Goal: Task Accomplishment & Management: Use online tool/utility

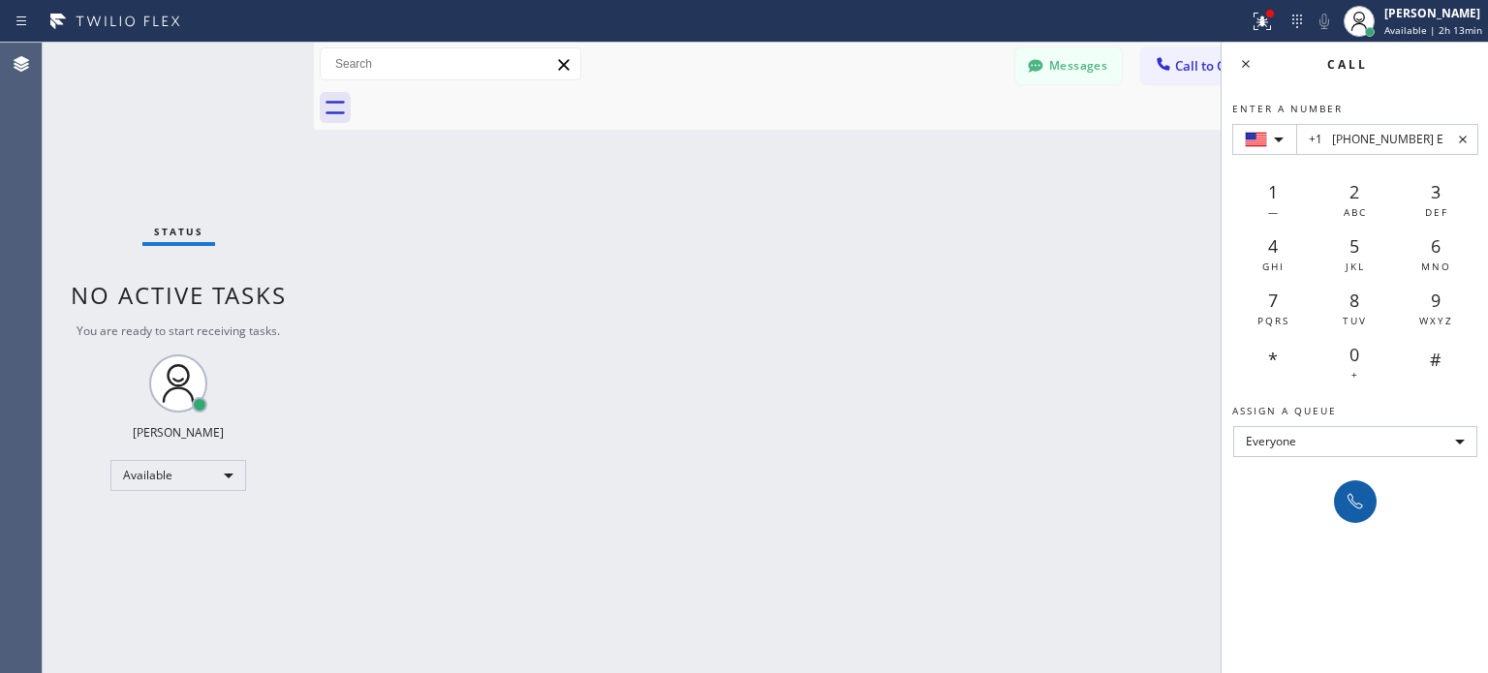
type input "+1 [PHONE_NUMBER] E"
click at [1347, 504] on icon at bounding box center [1355, 501] width 23 height 23
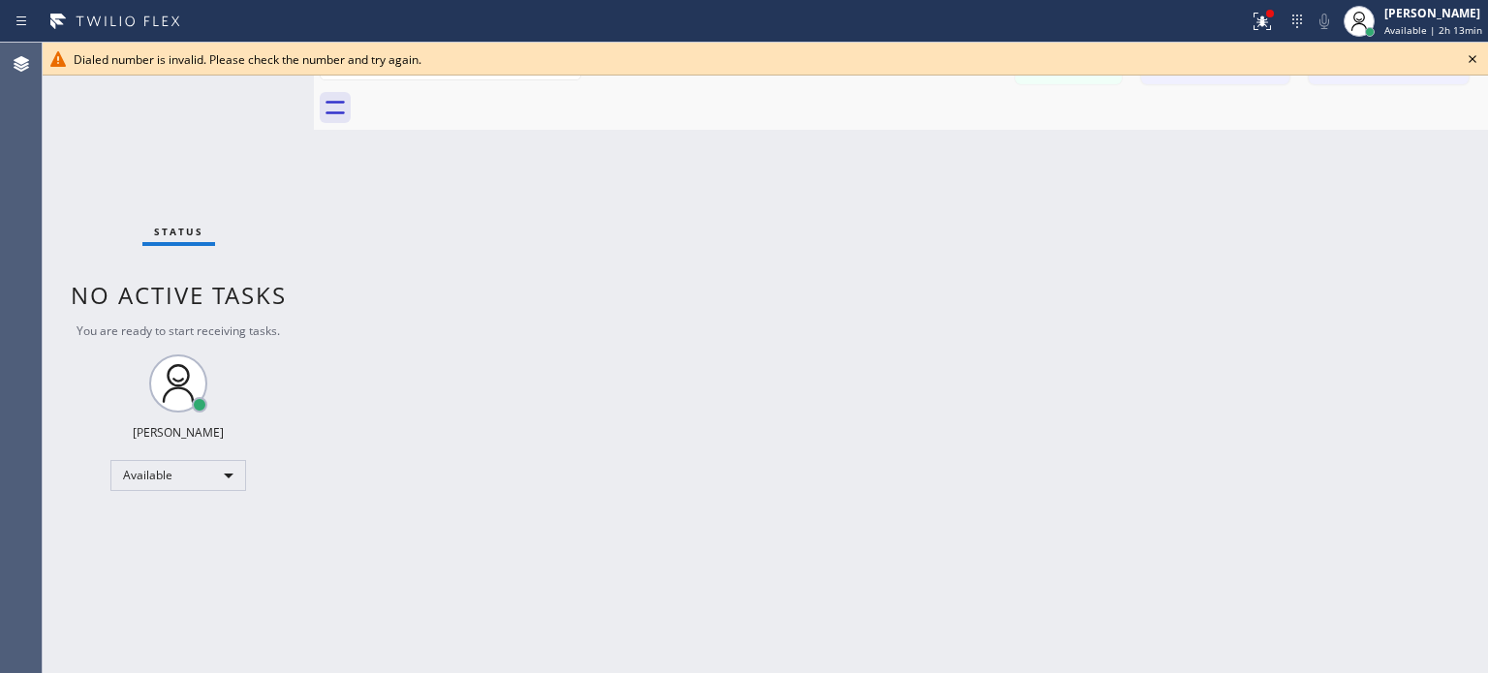
click at [1475, 62] on icon at bounding box center [1472, 58] width 23 height 23
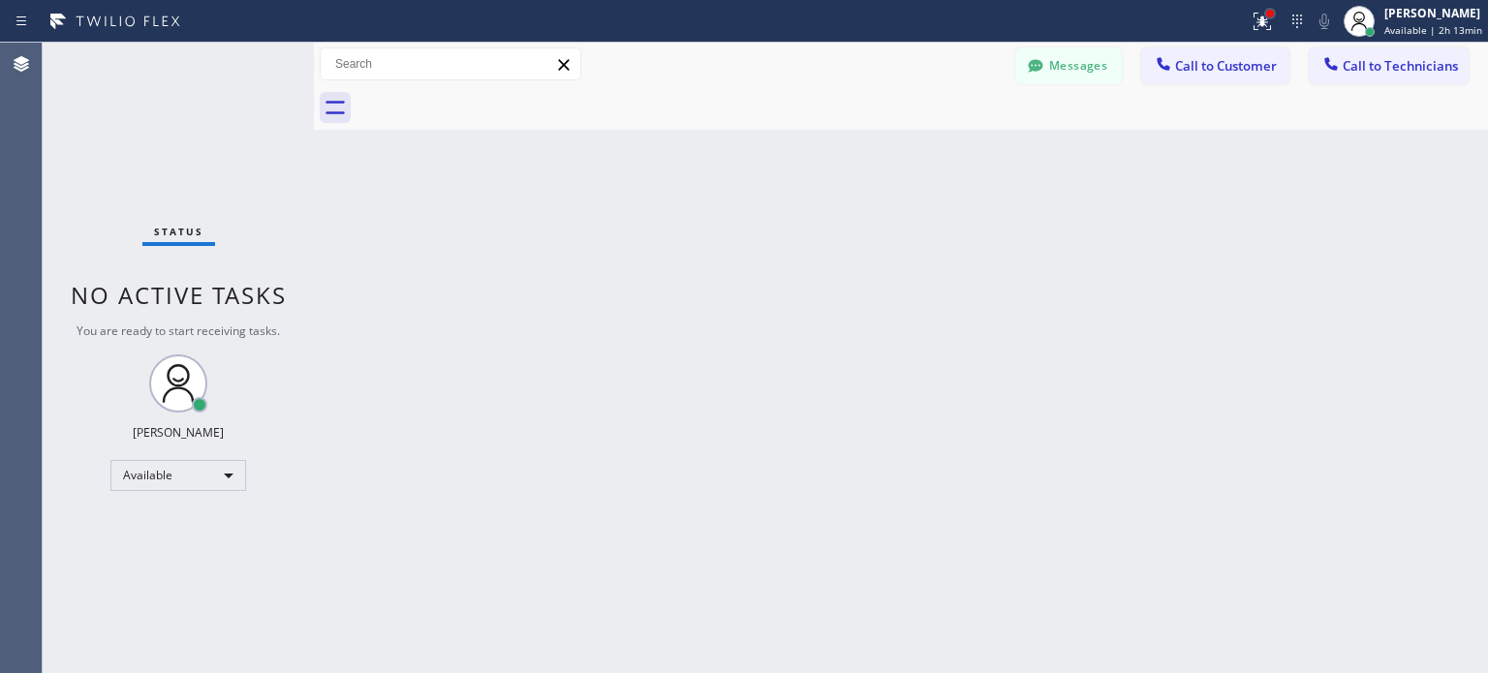
click at [1264, 15] on div at bounding box center [1270, 14] width 12 height 12
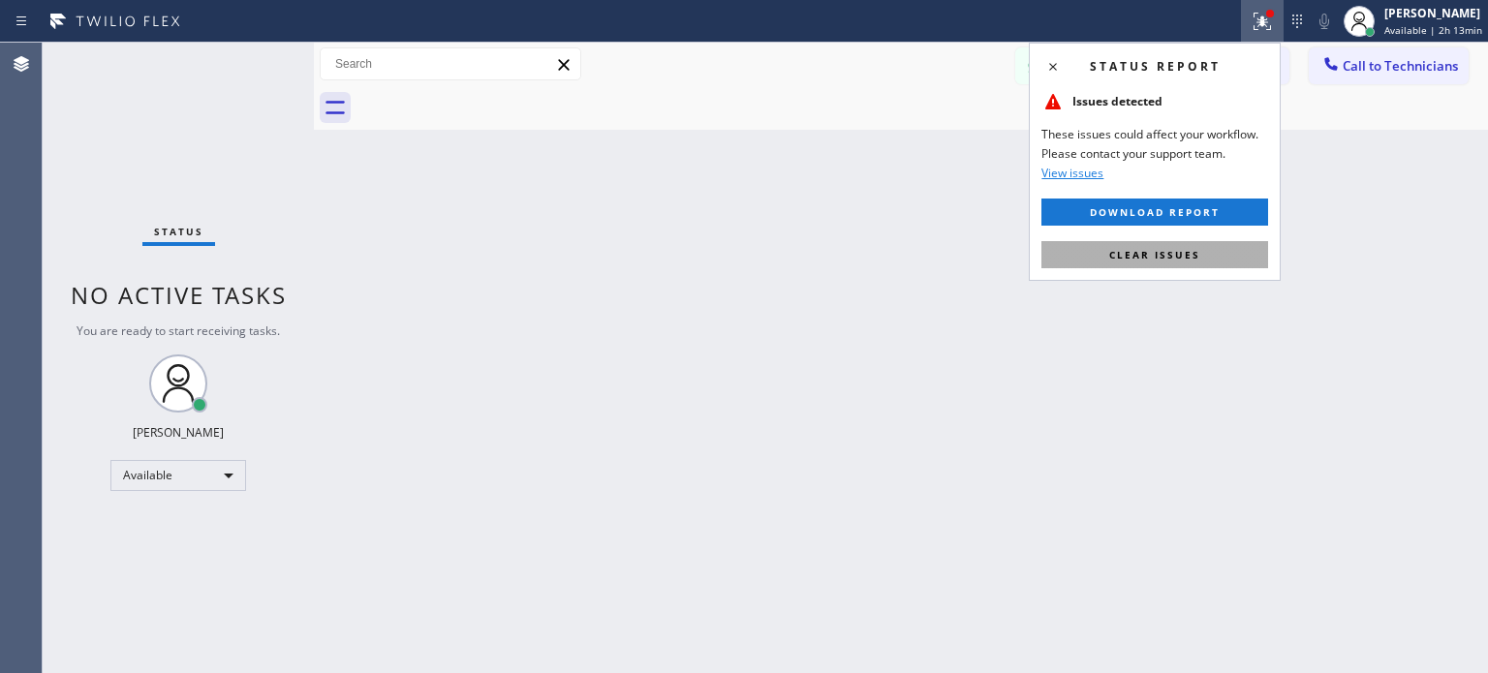
click at [1190, 248] on span "Clear issues" at bounding box center [1154, 255] width 91 height 14
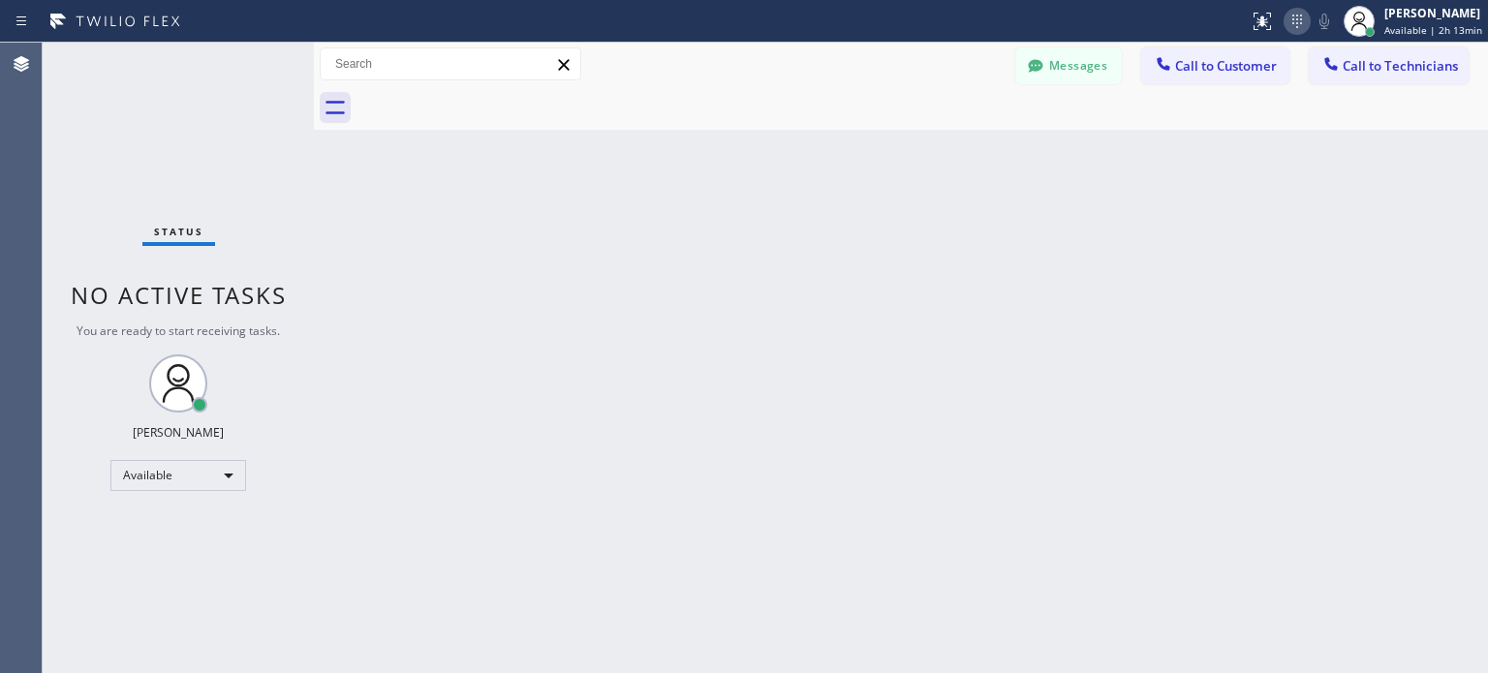
click at [1287, 19] on icon at bounding box center [1297, 21] width 23 height 23
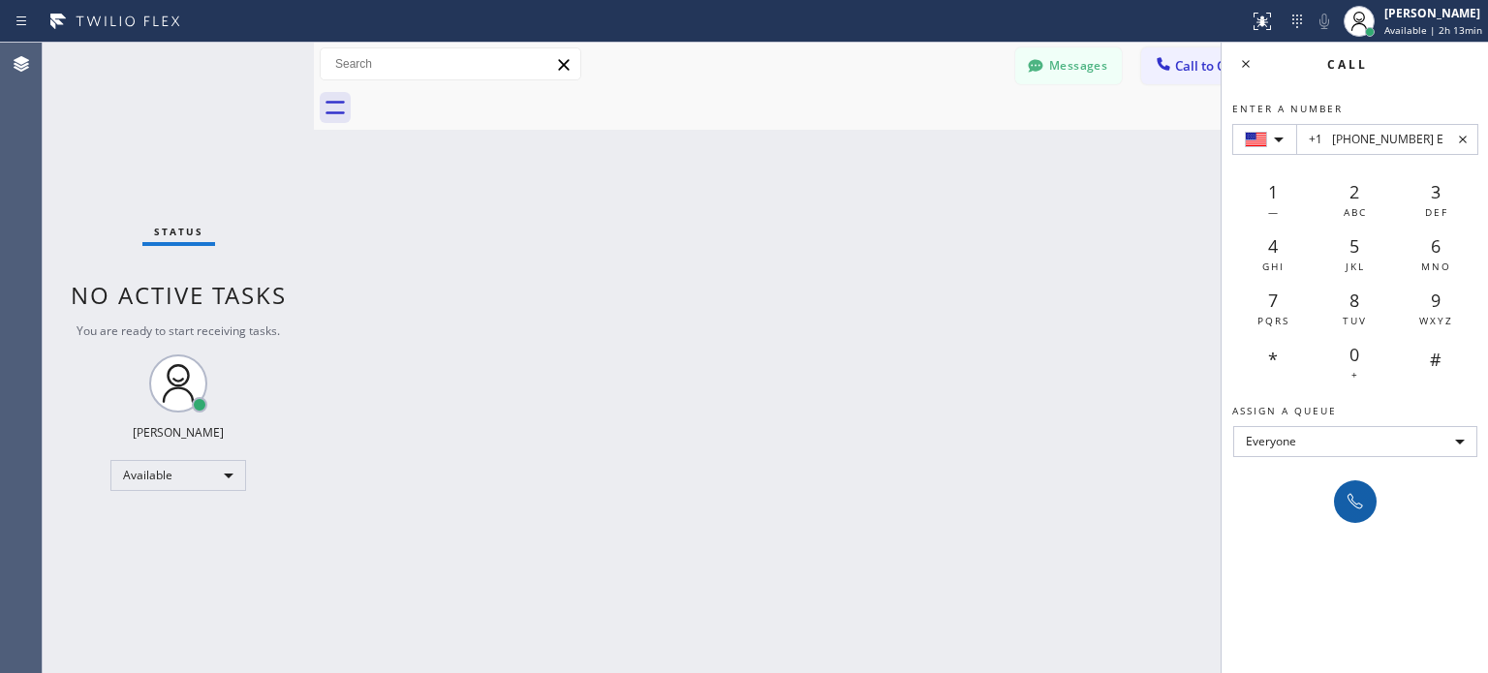
type input "+1 [PHONE_NUMBER] E"
click at [1359, 499] on icon at bounding box center [1355, 501] width 23 height 23
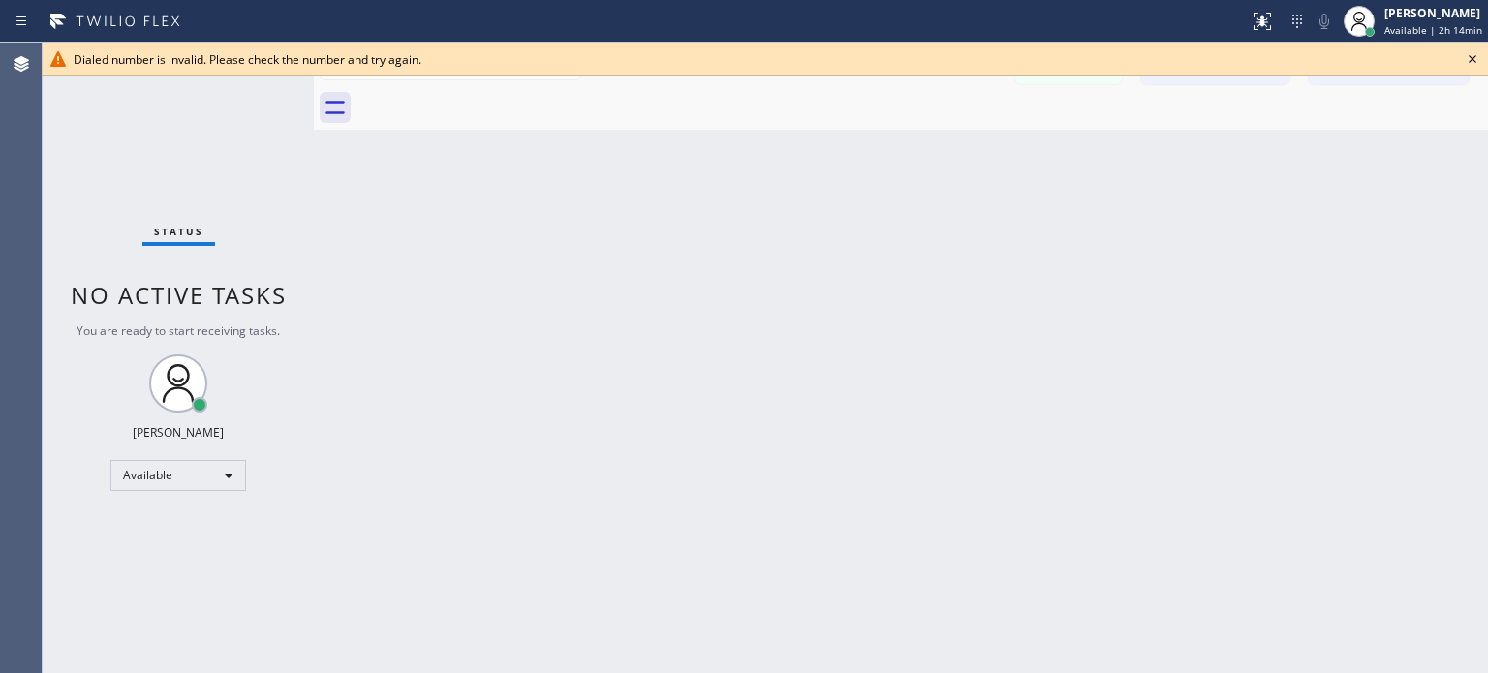
click at [1476, 61] on icon at bounding box center [1472, 58] width 23 height 23
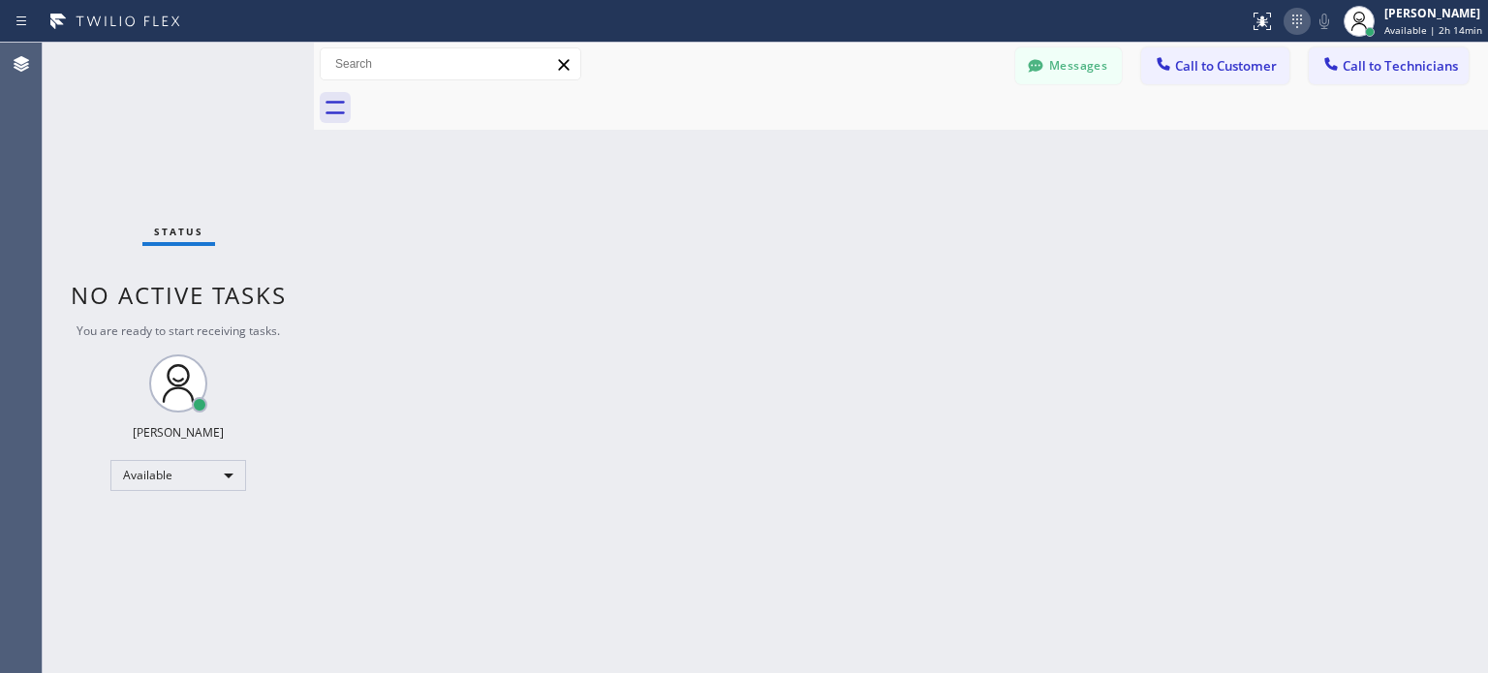
click at [1292, 21] on icon at bounding box center [1297, 21] width 23 height 23
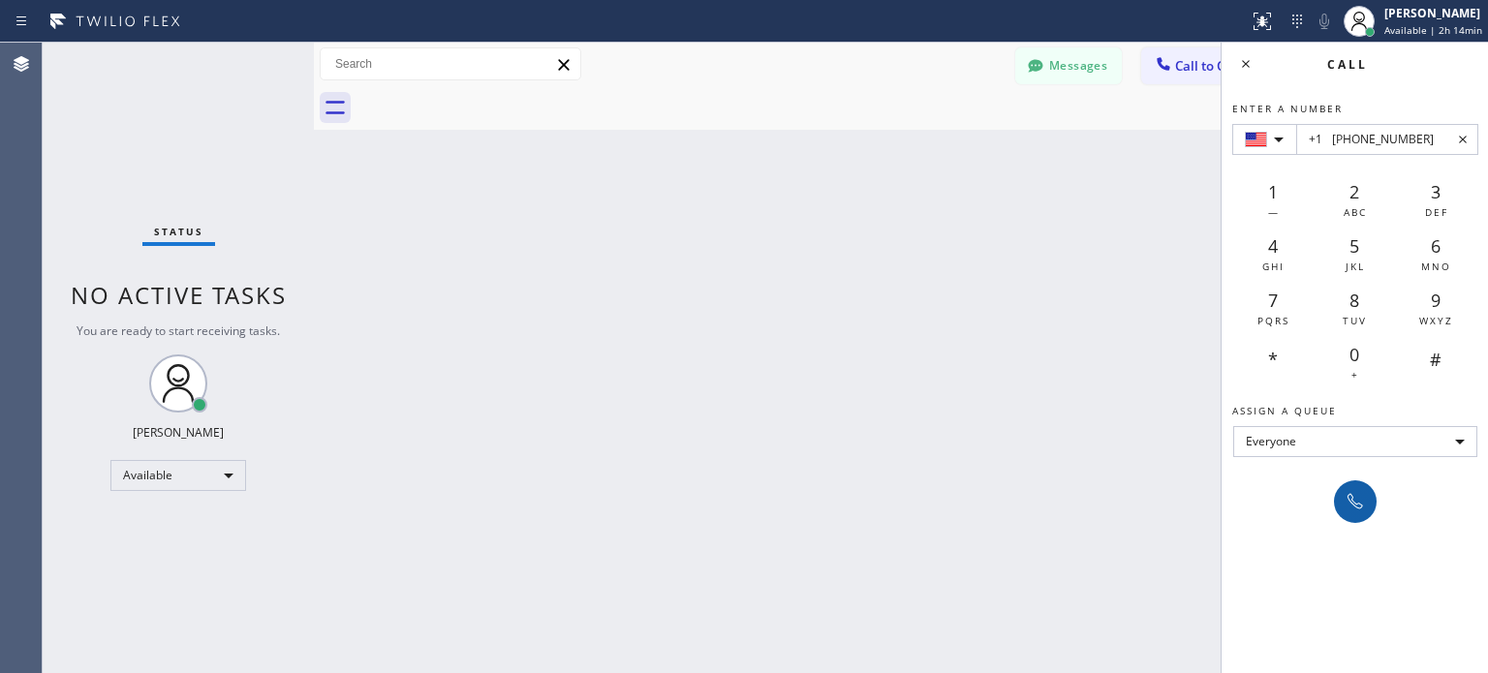
type input "+1 [PHONE_NUMBER]"
click at [1336, 504] on button at bounding box center [1355, 502] width 43 height 43
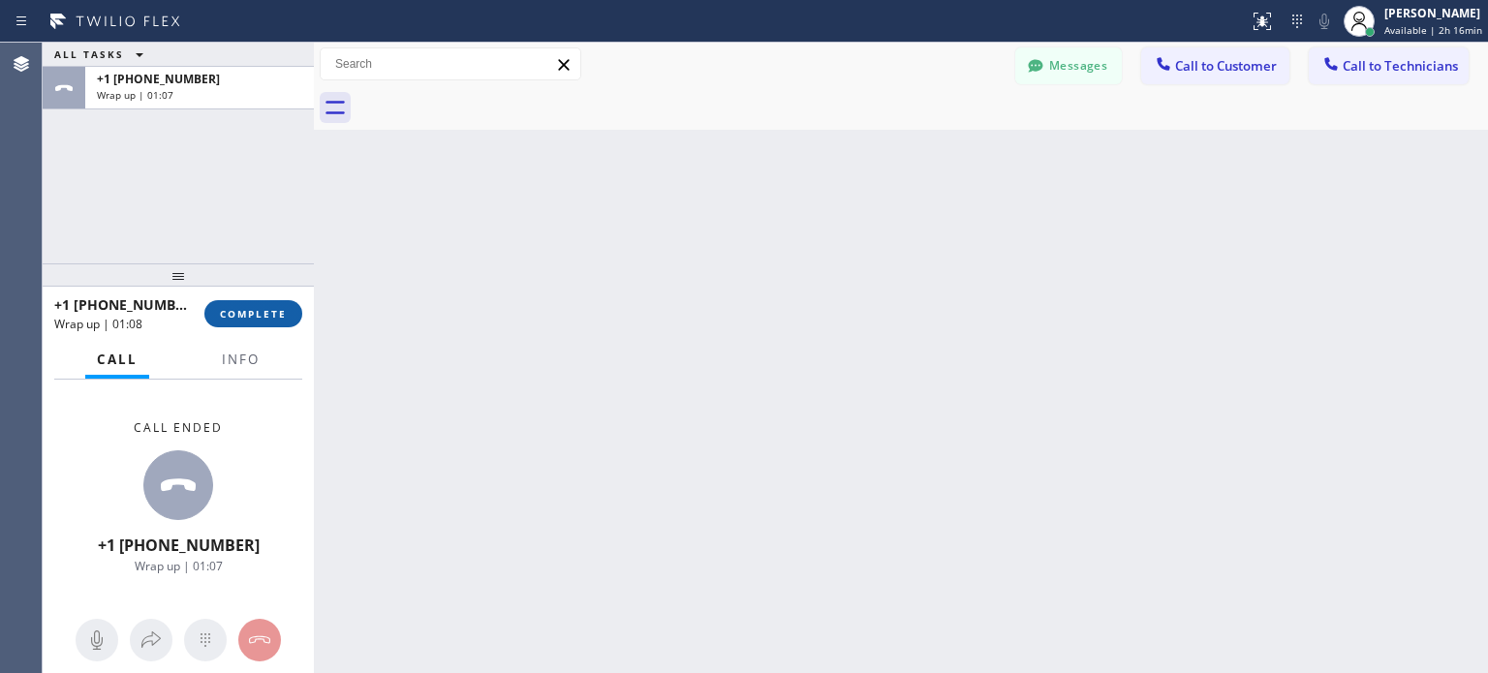
click at [268, 301] on button "COMPLETE" at bounding box center [253, 313] width 98 height 27
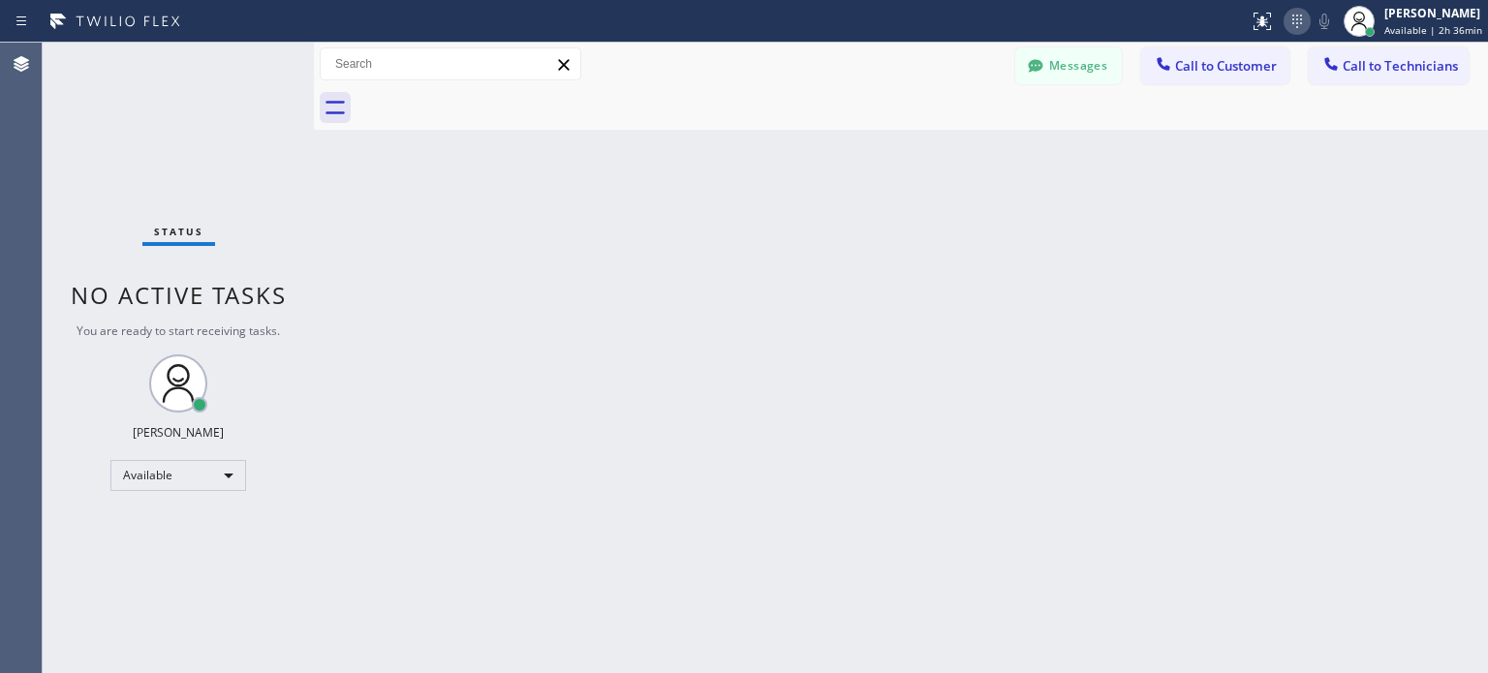
click at [1298, 23] on icon at bounding box center [1297, 21] width 23 height 23
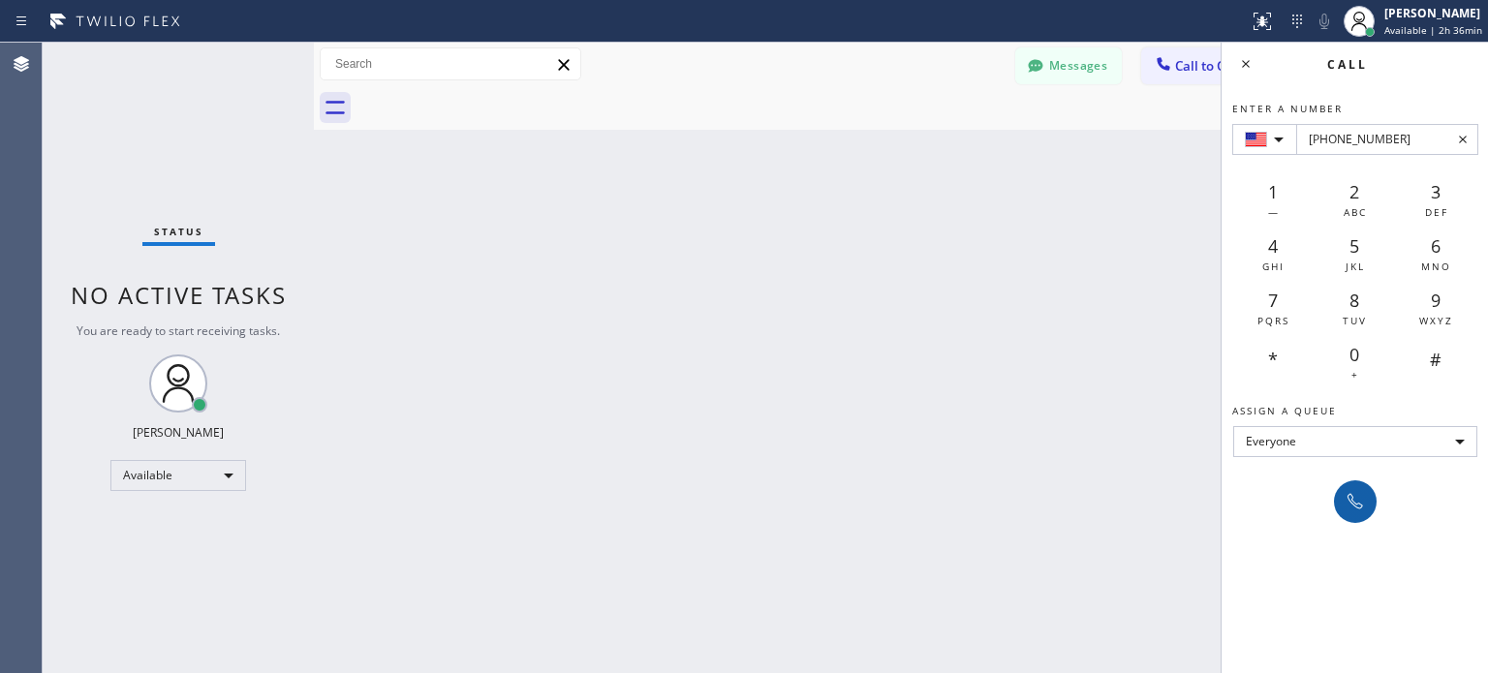
type input "[PHONE_NUMBER]"
click at [1339, 503] on button at bounding box center [1355, 502] width 43 height 43
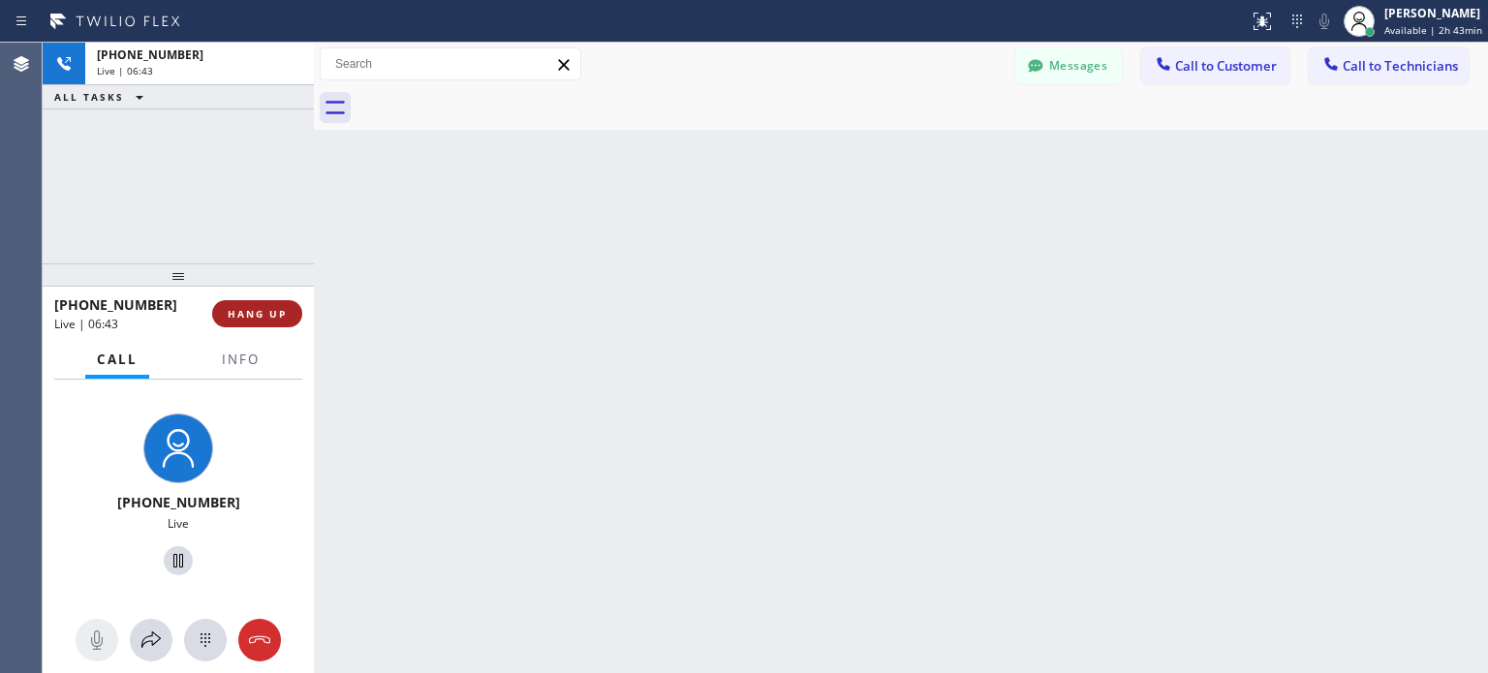
click at [279, 313] on span "HANG UP" at bounding box center [257, 314] width 59 height 14
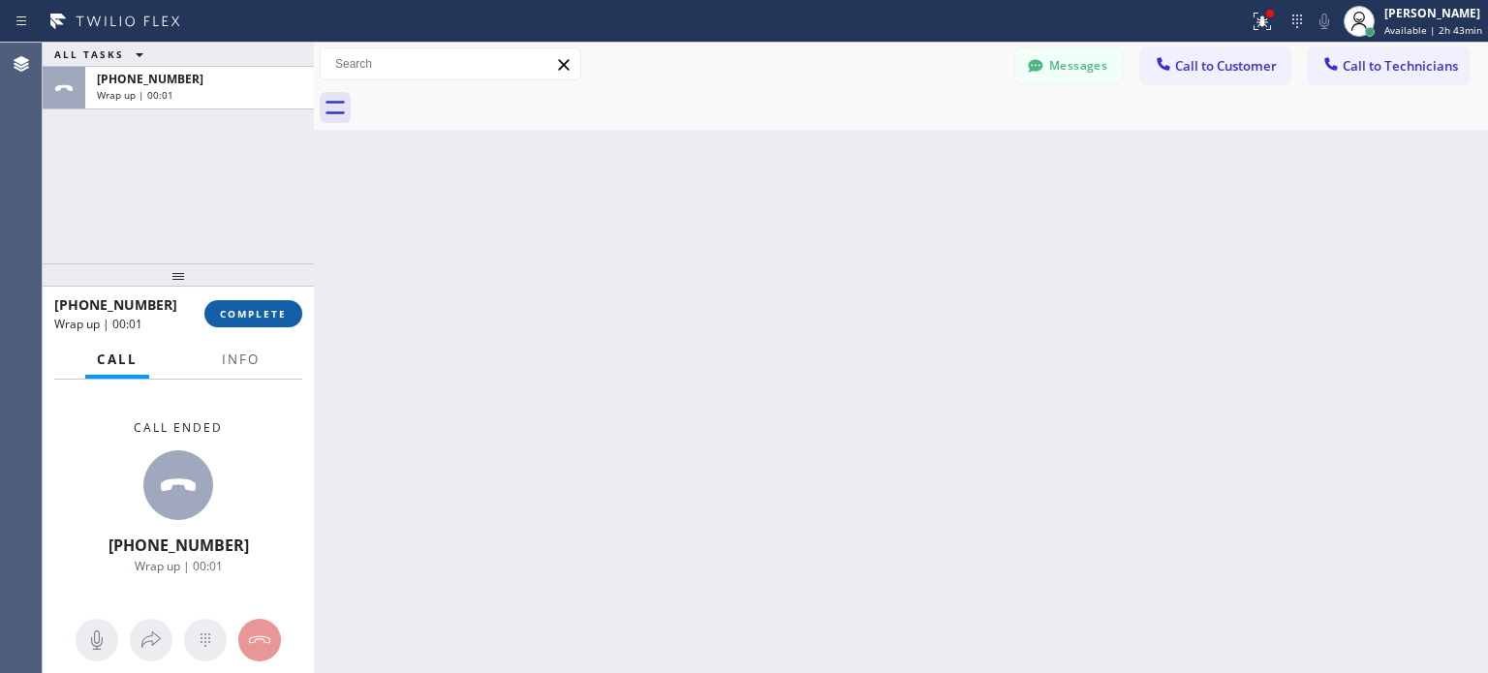
click at [275, 313] on span "COMPLETE" at bounding box center [253, 314] width 67 height 14
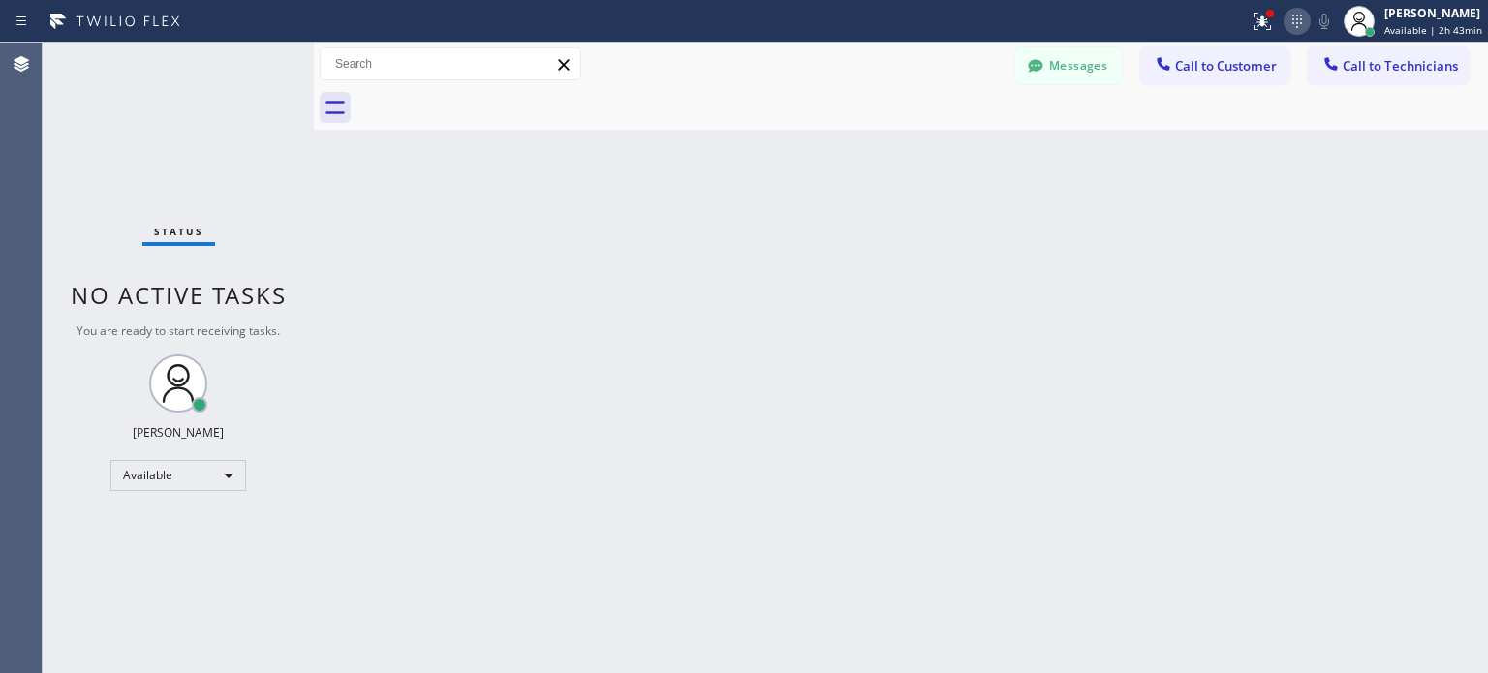
click at [1286, 22] on div at bounding box center [1297, 21] width 27 height 23
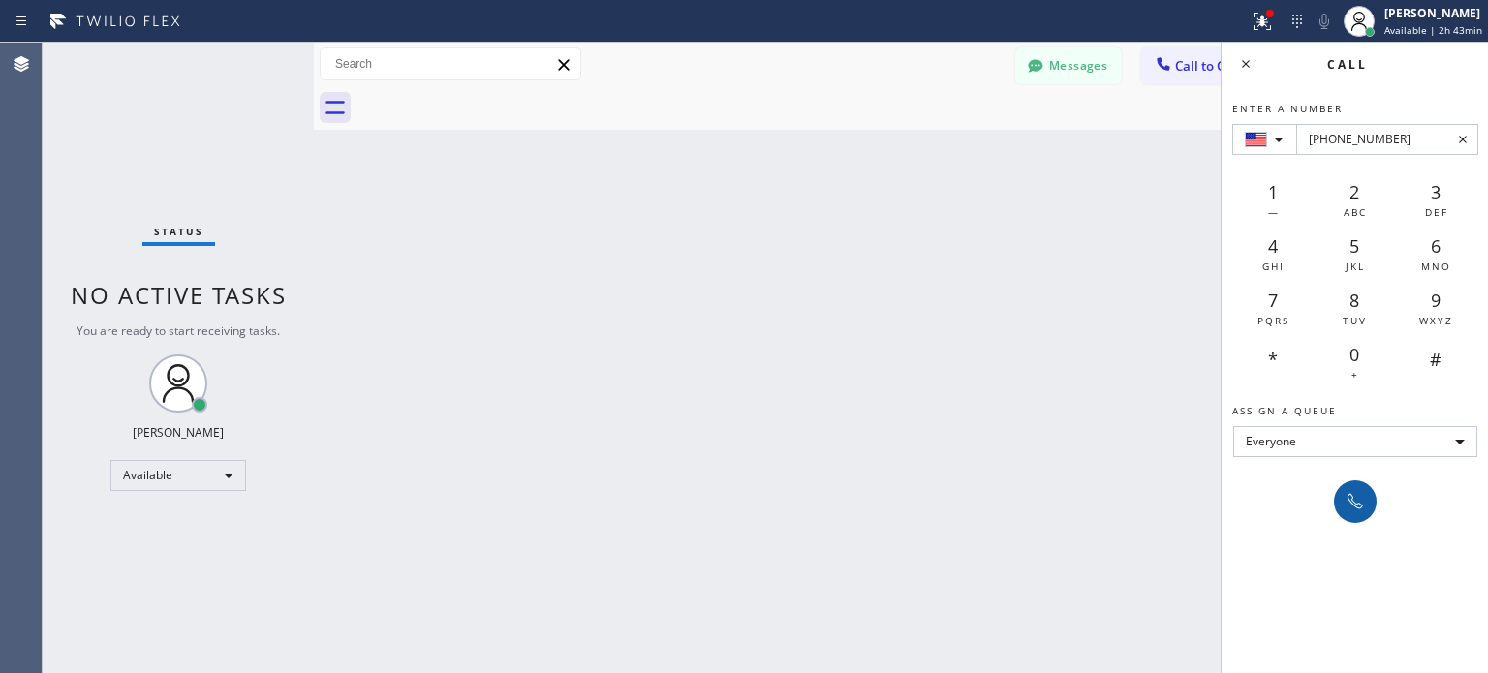
type input "[PHONE_NUMBER]"
click at [1361, 517] on button at bounding box center [1355, 502] width 43 height 43
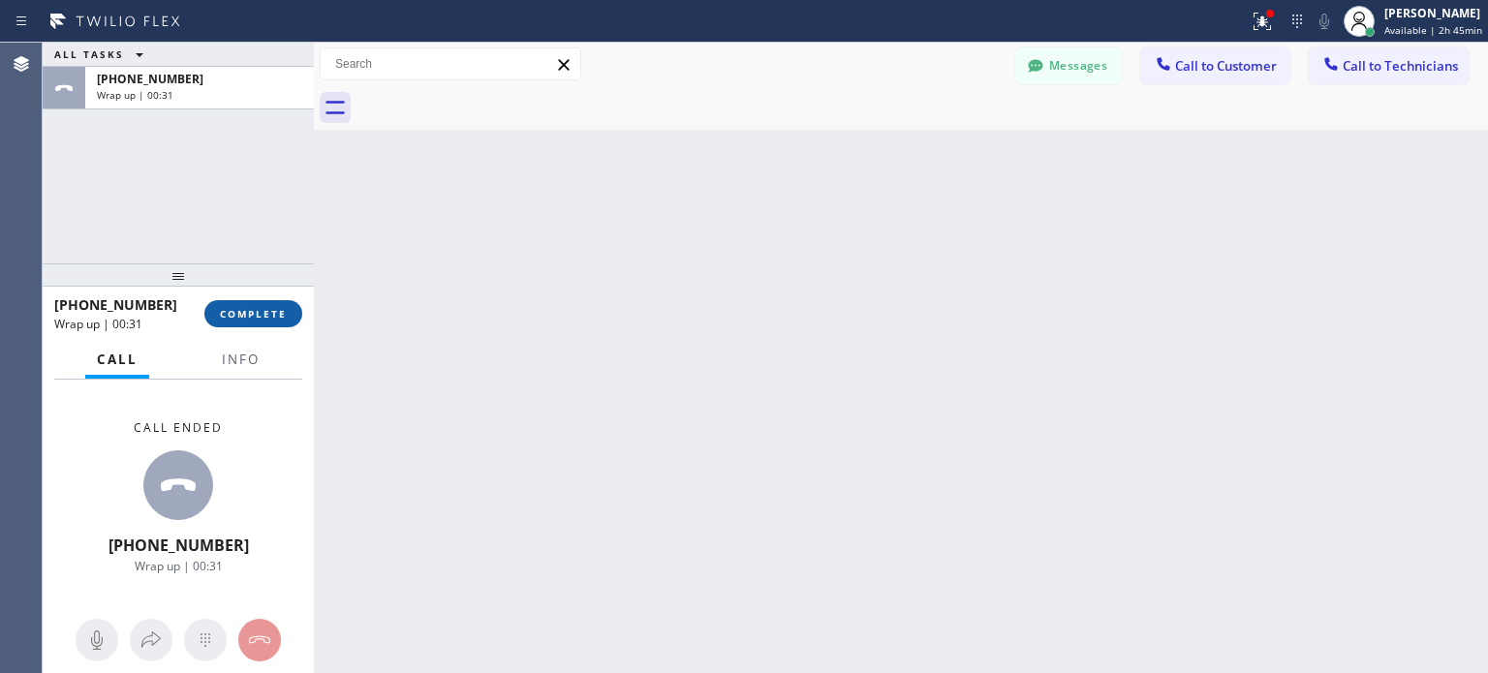
click at [273, 301] on button "COMPLETE" at bounding box center [253, 313] width 98 height 27
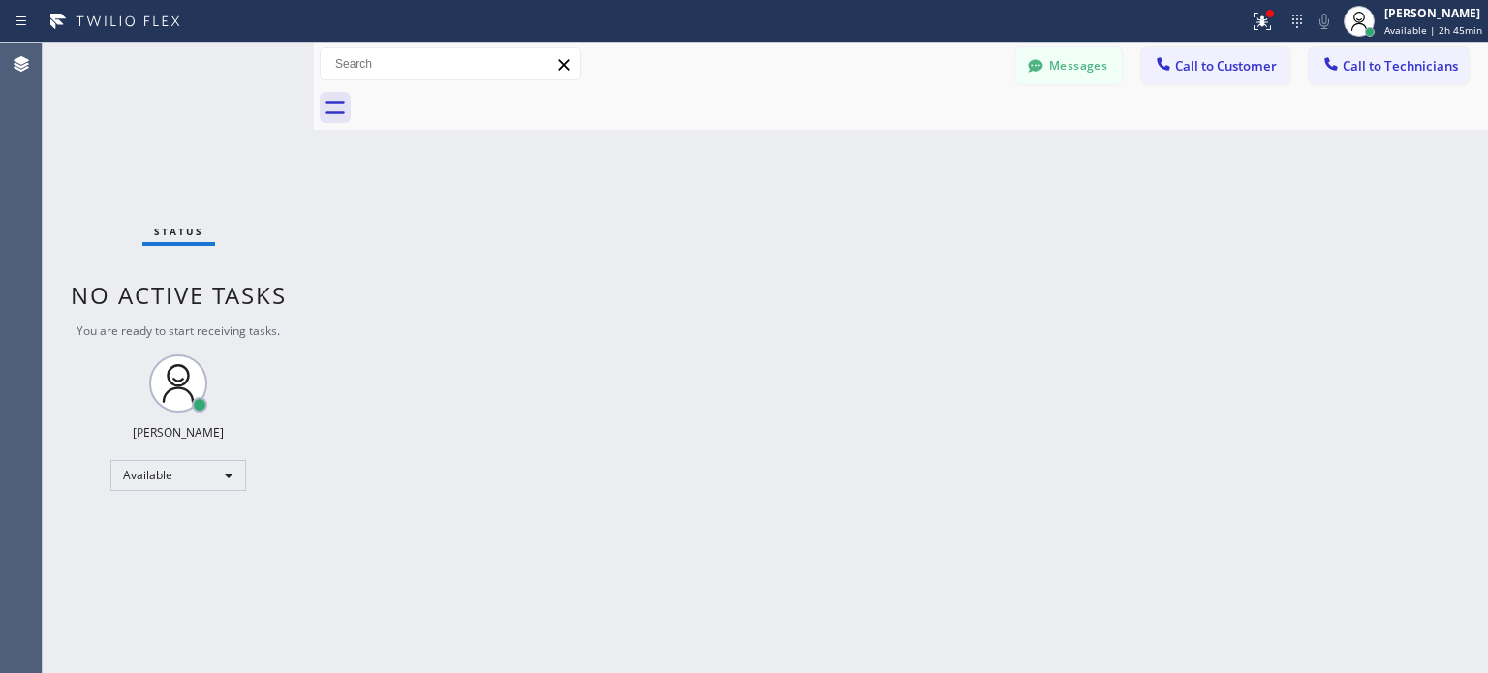
click at [1307, 33] on div "Status report Issues detected These issues could affect your workflow. Please c…" at bounding box center [1364, 21] width 247 height 43
click at [1304, 30] on icon at bounding box center [1297, 21] width 23 height 23
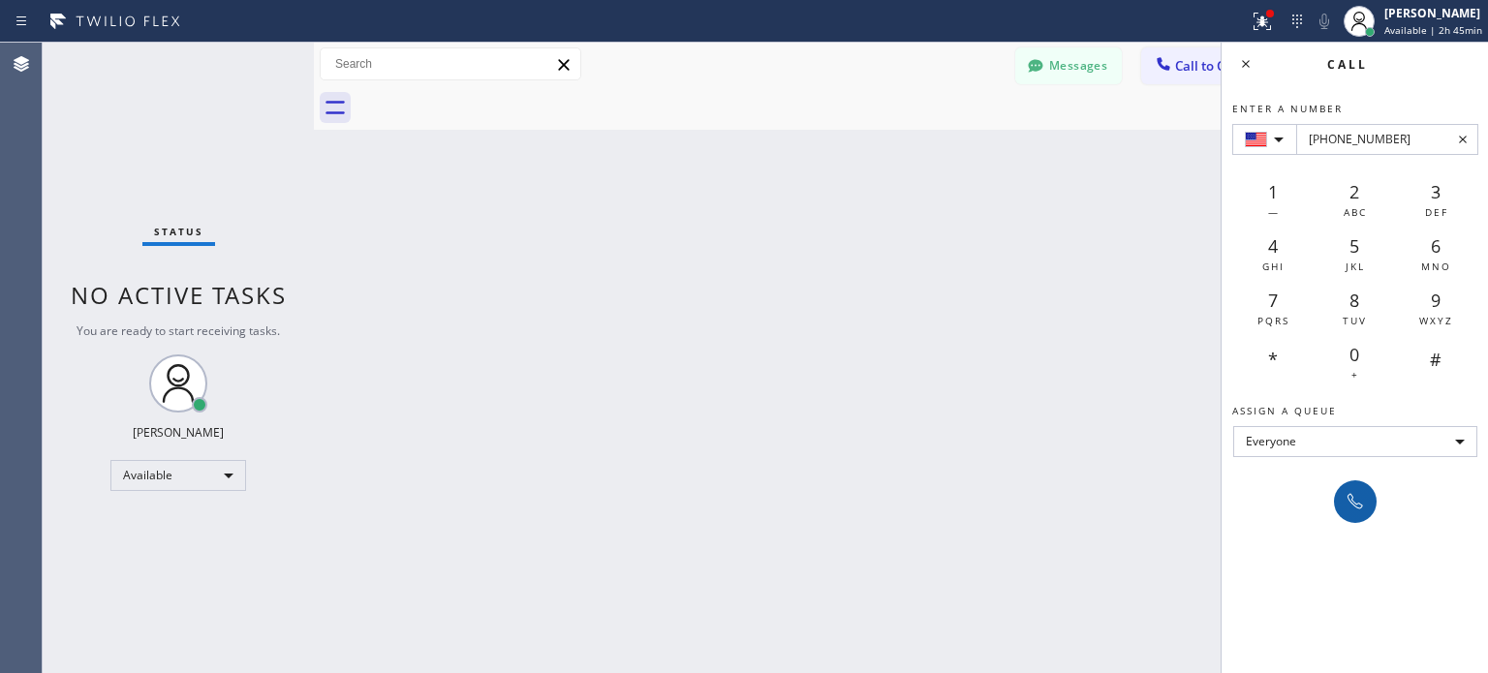
type input "[PHONE_NUMBER]"
click at [1346, 493] on icon at bounding box center [1355, 501] width 23 height 23
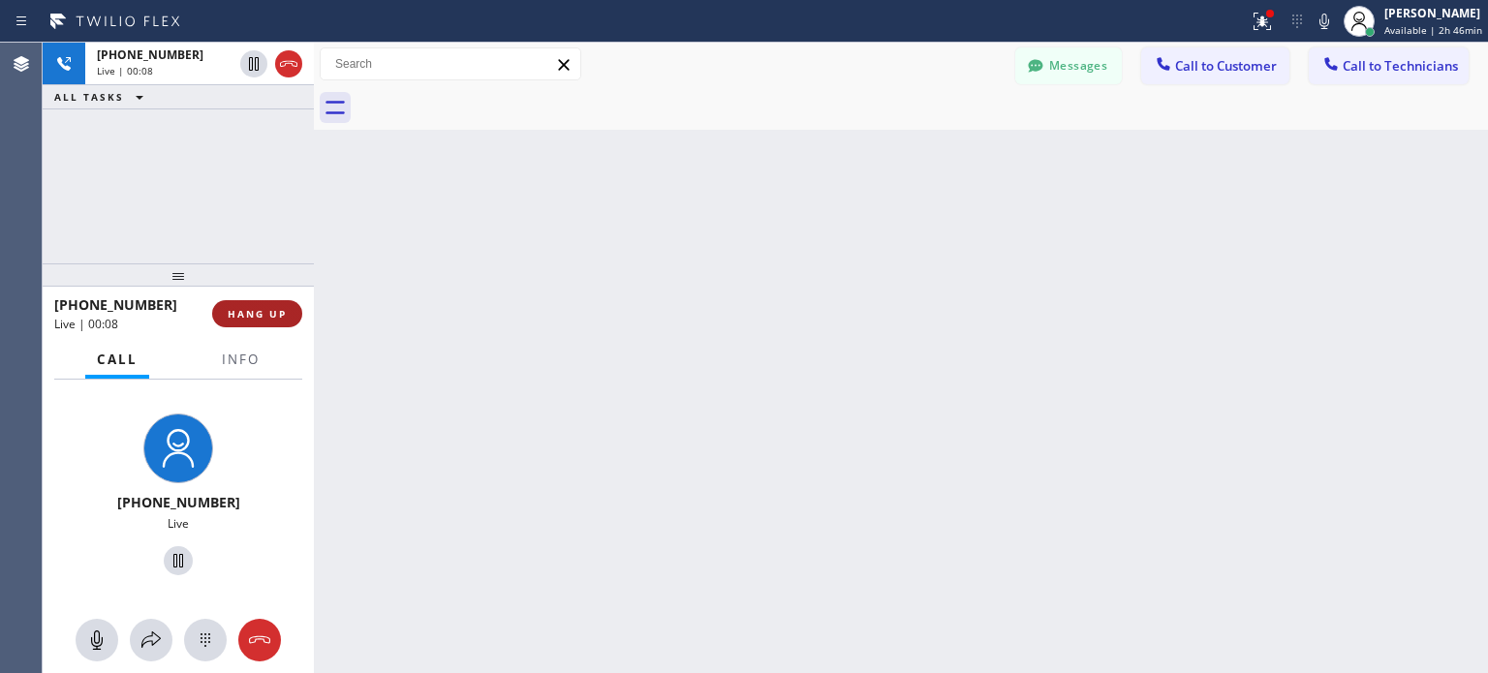
click at [263, 309] on span "HANG UP" at bounding box center [257, 314] width 59 height 14
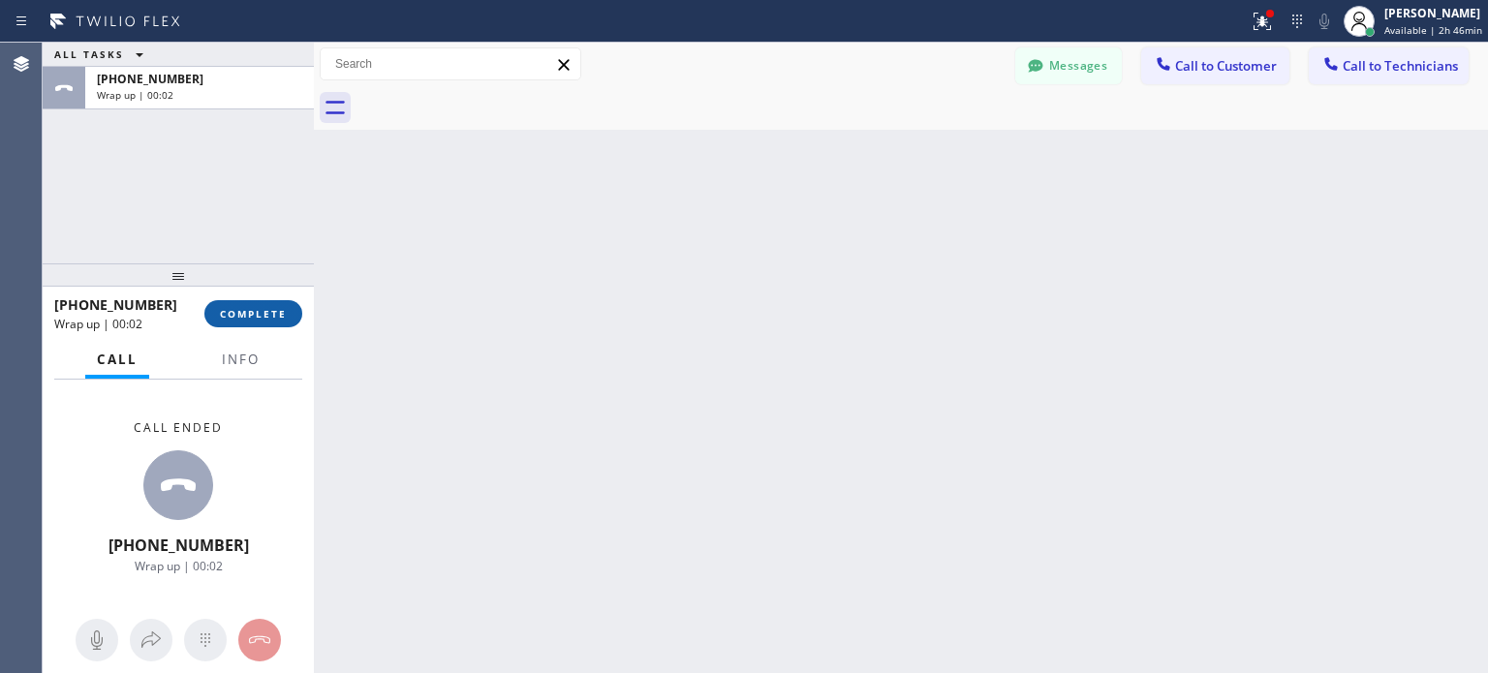
click at [229, 313] on span "COMPLETE" at bounding box center [253, 314] width 67 height 14
